Goal: Task Accomplishment & Management: Complete application form

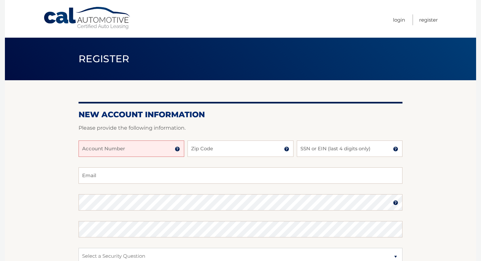
click at [147, 150] on input "Account Number" at bounding box center [132, 148] width 106 height 16
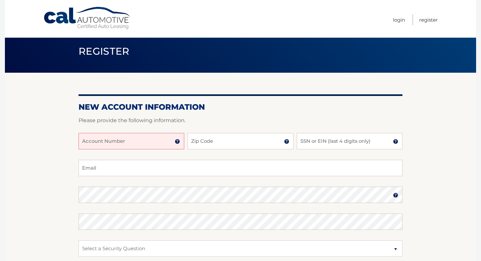
scroll to position [9, 0]
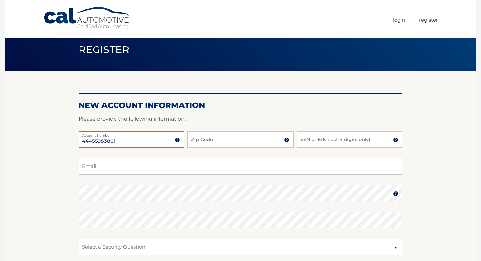
type input "44455983801"
click at [208, 140] on input "Zip Code" at bounding box center [241, 139] width 106 height 16
type input "32952"
type input "[EMAIL_ADDRESS][DOMAIN_NAME]"
click at [313, 144] on input "SSN or EIN (last 4 digits only)" at bounding box center [350, 139] width 106 height 16
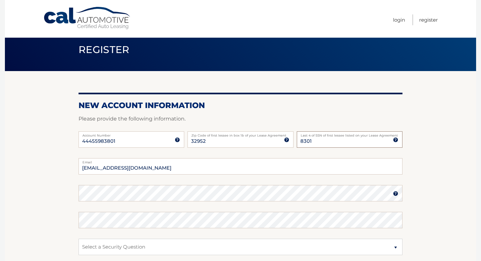
type input "8301"
click at [275, 169] on input "ewestfl@gmail.com" at bounding box center [241, 166] width 324 height 16
click at [395, 141] on img at bounding box center [395, 139] width 5 height 5
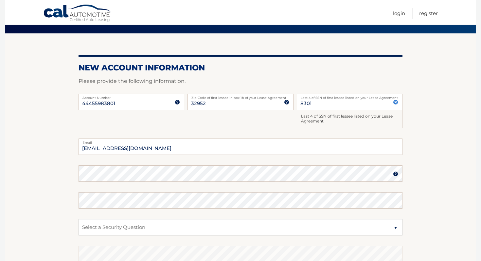
scroll to position [74, 0]
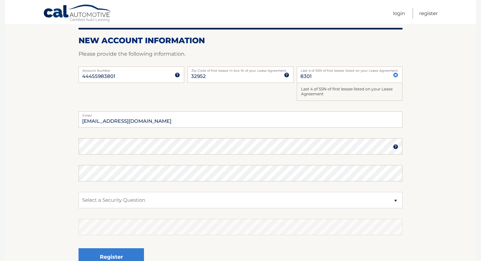
click at [334, 116] on label "Email" at bounding box center [241, 113] width 324 height 5
click at [334, 116] on input "ewestfl@gmail.com" at bounding box center [241, 119] width 324 height 16
click at [323, 120] on input "ewestfl@gmail.com" at bounding box center [241, 119] width 324 height 16
click at [292, 182] on fieldset "ewestfl@gmail.com Email Password Password should be a minimum of 6 characters a…" at bounding box center [241, 195] width 324 height 169
click at [276, 201] on select "Select a Security Question What was the name of your elementary school? What is…" at bounding box center [241, 200] width 324 height 16
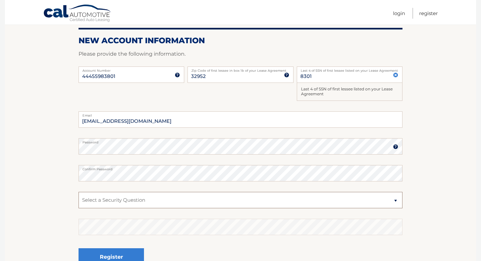
select select "1"
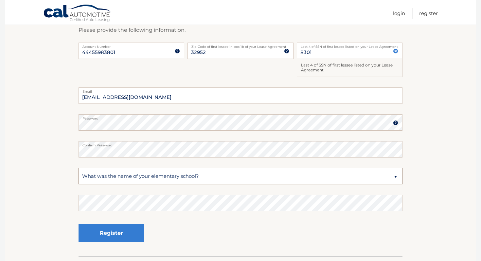
scroll to position [102, 0]
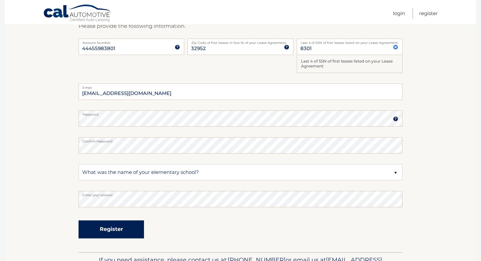
click at [129, 229] on button "Register" at bounding box center [111, 229] width 65 height 18
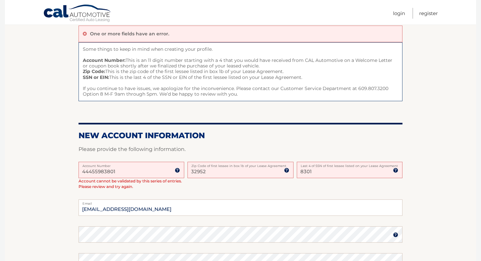
scroll to position [121, 0]
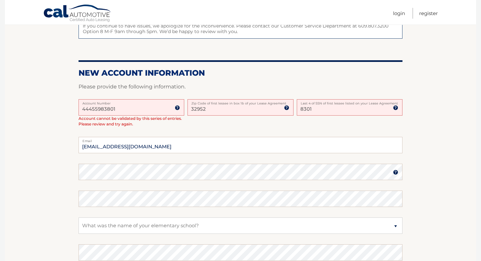
click at [185, 127] on div "44455983801 Account Number 11 digit account number provided on your coupon book…" at bounding box center [241, 118] width 324 height 38
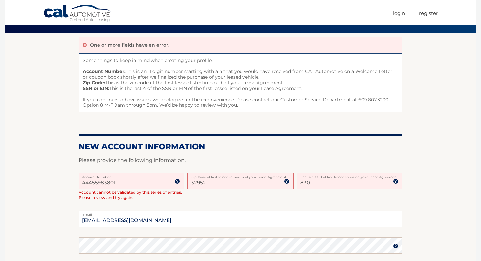
scroll to position [47, 0]
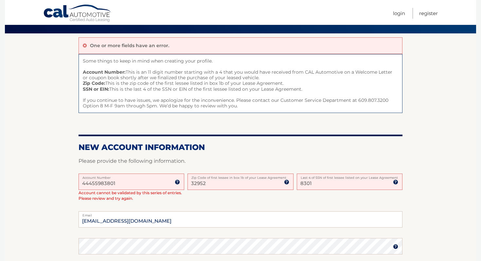
click at [136, 181] on input "44455983801" at bounding box center [132, 182] width 106 height 16
click at [83, 184] on input "44455983801" at bounding box center [132, 182] width 106 height 16
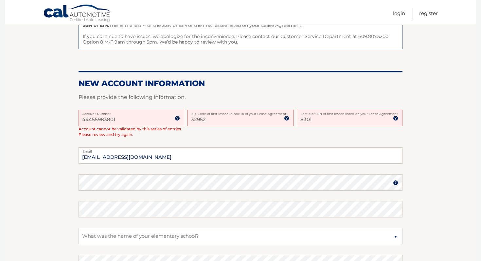
scroll to position [131, 0]
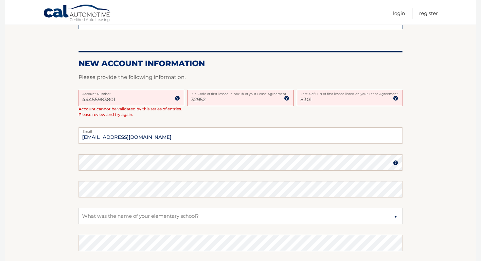
click at [331, 95] on label "Last 4 of SSN of first lessee listed on your Lease Agreement" at bounding box center [350, 92] width 106 height 5
click at [331, 95] on input "8301" at bounding box center [350, 98] width 106 height 16
click at [329, 100] on input "8301" at bounding box center [350, 98] width 106 height 16
type input "8"
type input "7667"
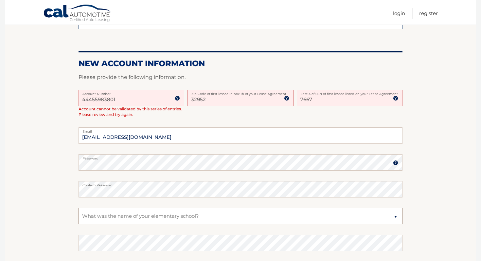
click at [178, 217] on select "Select a Security Question What was the name of your elementary school? What is…" at bounding box center [241, 216] width 324 height 16
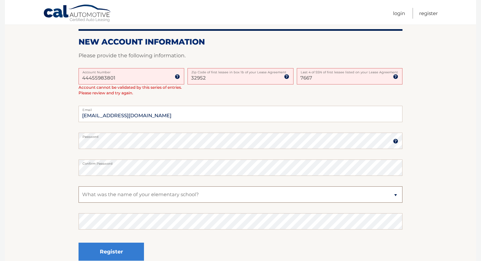
scroll to position [161, 0]
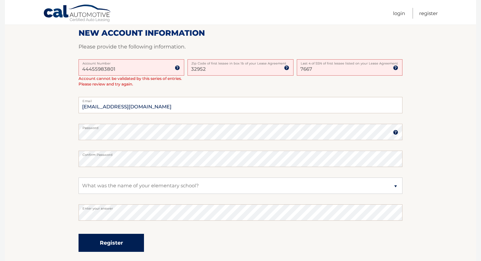
click at [135, 241] on button "Register" at bounding box center [111, 243] width 65 height 18
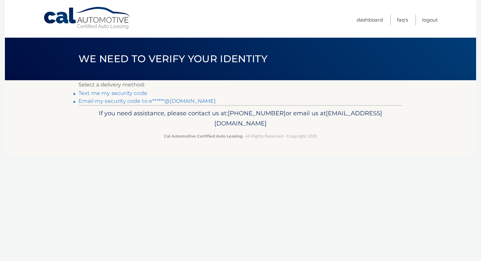
click at [129, 95] on link "Text me my security code" at bounding box center [113, 93] width 69 height 6
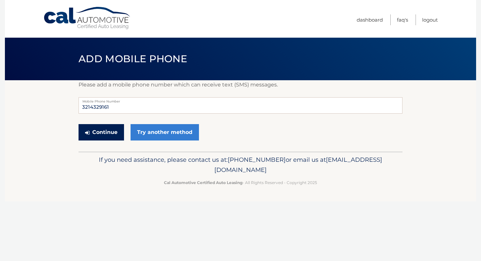
click at [116, 131] on button "Continue" at bounding box center [102, 132] width 46 height 16
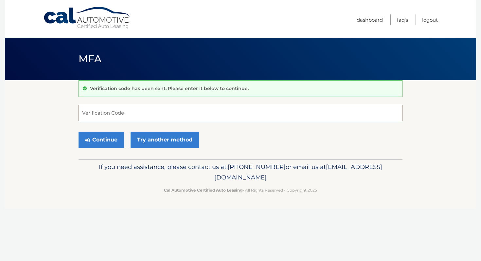
click at [119, 118] on input "Verification Code" at bounding box center [241, 113] width 324 height 16
type input "956154"
click at [109, 144] on button "Continue" at bounding box center [102, 140] width 46 height 16
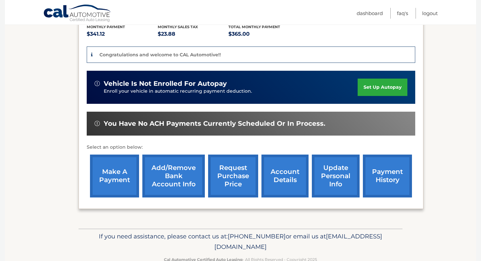
scroll to position [155, 0]
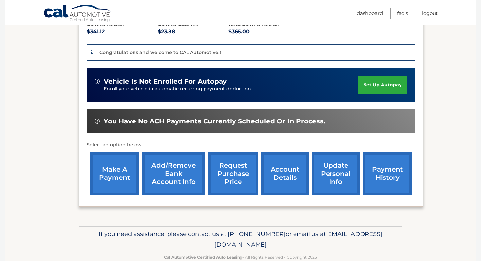
click at [116, 158] on link "make a payment" at bounding box center [114, 173] width 49 height 43
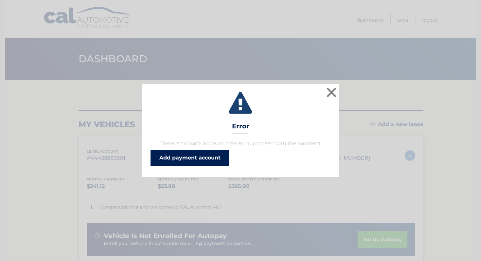
click at [177, 158] on link "Add payment account" at bounding box center [190, 158] width 79 height 16
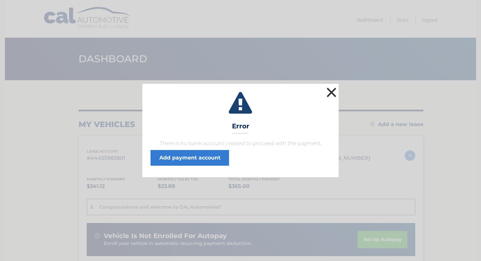
click at [333, 96] on button "×" at bounding box center [331, 92] width 13 height 13
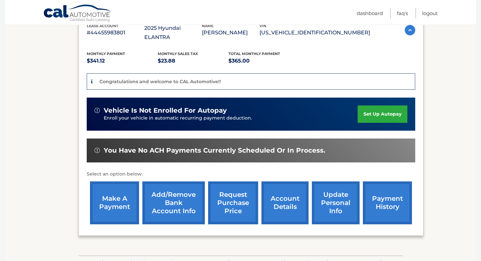
scroll to position [160, 0]
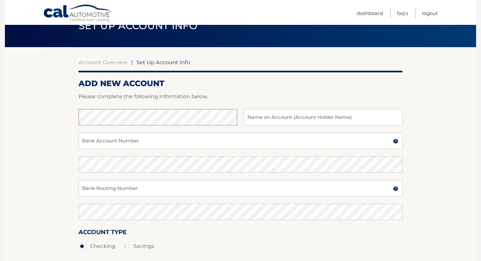
scroll to position [63, 0]
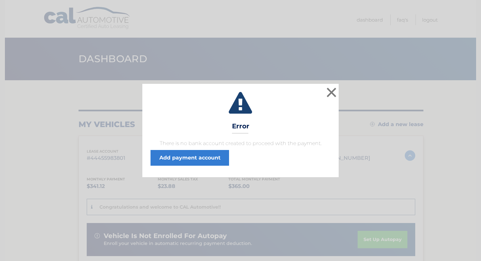
scroll to position [0, 0]
click at [328, 92] on button "×" at bounding box center [331, 92] width 13 height 13
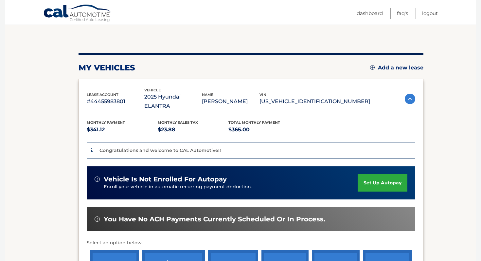
scroll to position [160, 0]
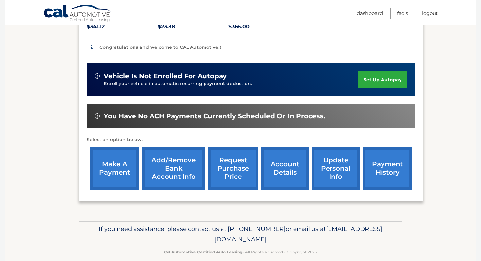
click at [286, 161] on link "account details" at bounding box center [285, 168] width 47 height 43
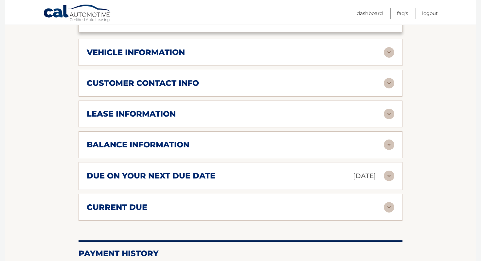
scroll to position [318, 0]
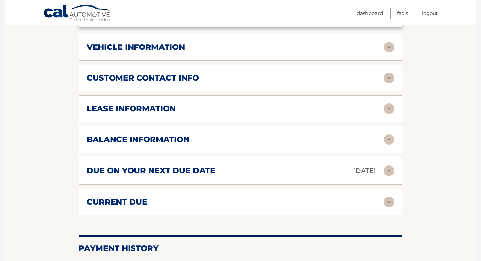
click at [390, 165] on img at bounding box center [389, 170] width 10 height 10
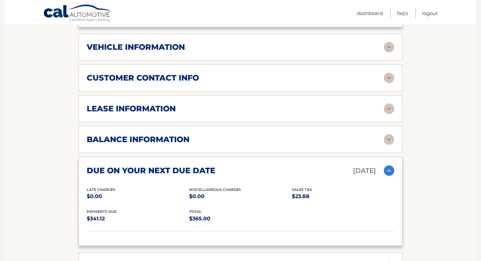
click at [390, 165] on img at bounding box center [389, 170] width 10 height 10
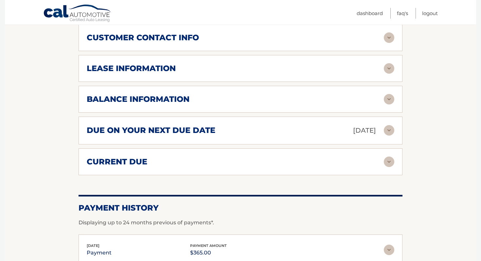
scroll to position [425, 0]
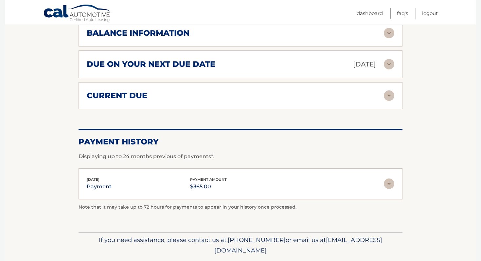
click at [386, 90] on img at bounding box center [389, 95] width 10 height 10
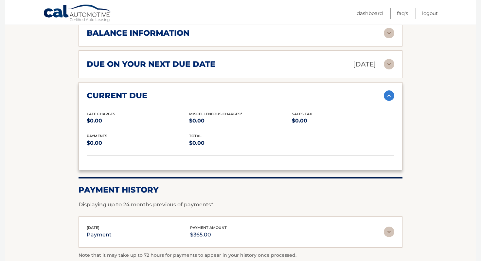
click at [388, 90] on img at bounding box center [389, 95] width 10 height 10
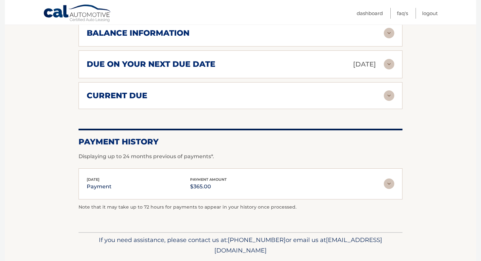
click at [387, 178] on img at bounding box center [389, 183] width 10 height 10
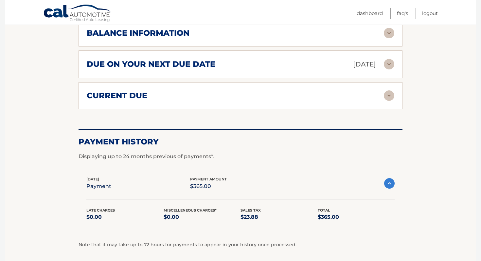
click at [387, 178] on img at bounding box center [389, 183] width 10 height 10
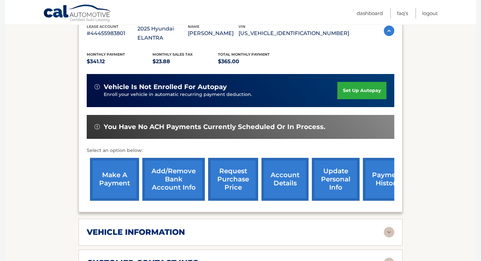
scroll to position [321, 0]
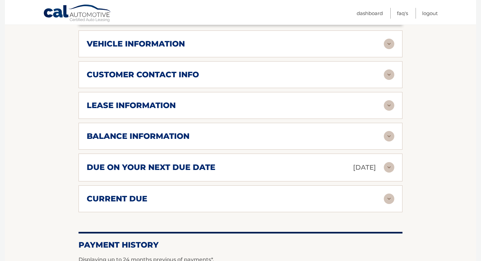
click at [391, 131] on img at bounding box center [389, 136] width 10 height 10
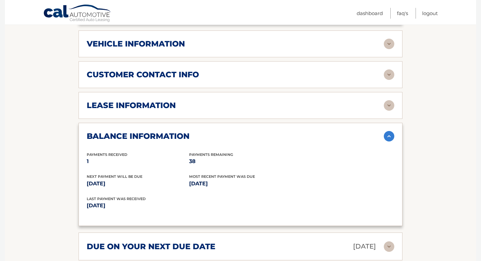
click at [389, 131] on img at bounding box center [389, 136] width 10 height 10
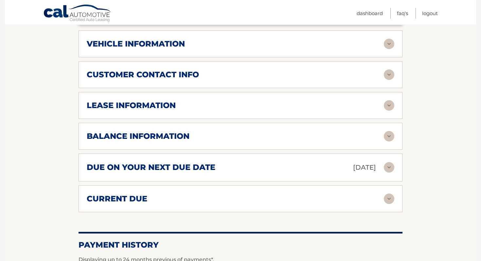
click at [389, 131] on img at bounding box center [389, 136] width 10 height 10
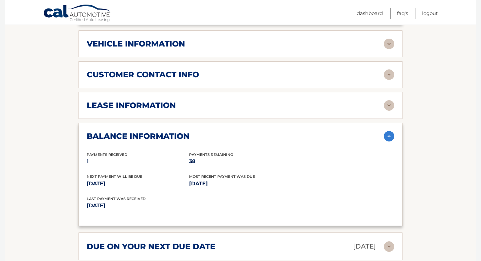
click at [389, 131] on img at bounding box center [389, 136] width 10 height 10
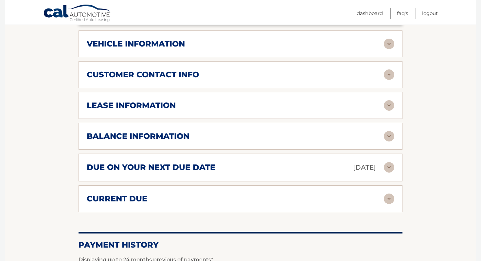
click at [389, 100] on img at bounding box center [389, 105] width 10 height 10
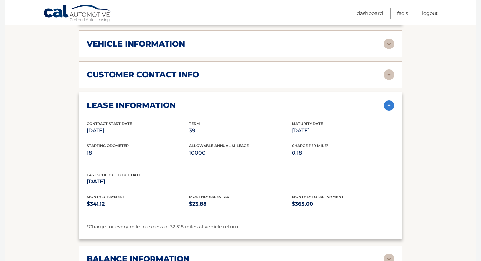
click at [389, 100] on img at bounding box center [389, 105] width 10 height 10
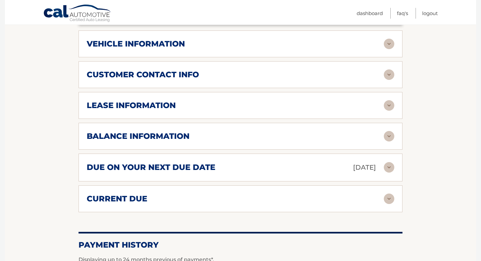
click at [389, 69] on img at bounding box center [389, 74] width 10 height 10
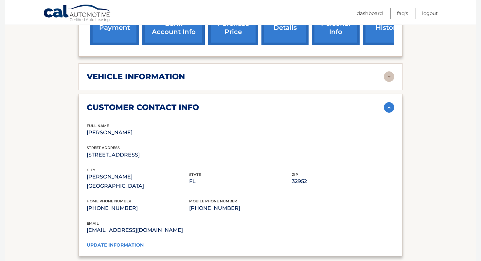
scroll to position [288, 0]
click at [389, 72] on img at bounding box center [389, 77] width 10 height 10
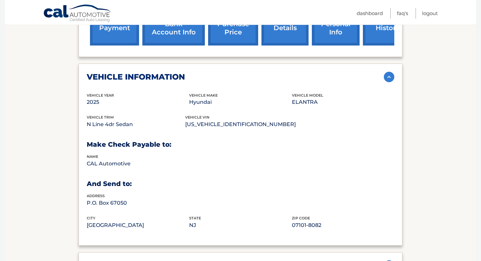
click at [389, 72] on img at bounding box center [389, 77] width 10 height 10
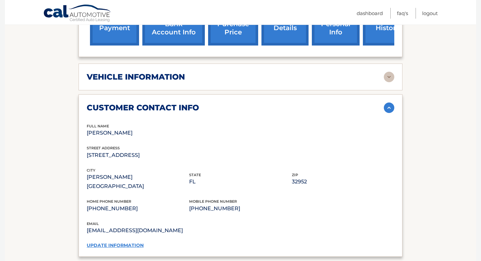
click at [391, 102] on img at bounding box center [389, 107] width 10 height 10
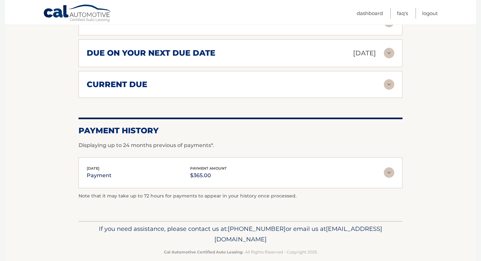
scroll to position [0, 0]
